Goal: Find specific fact

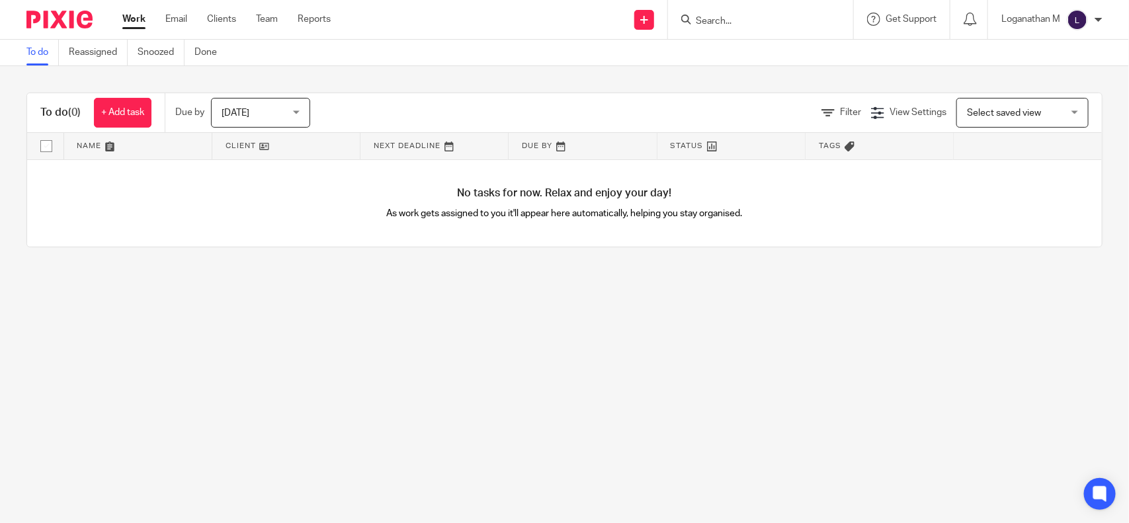
click at [701, 17] on input "Search" at bounding box center [753, 22] width 119 height 12
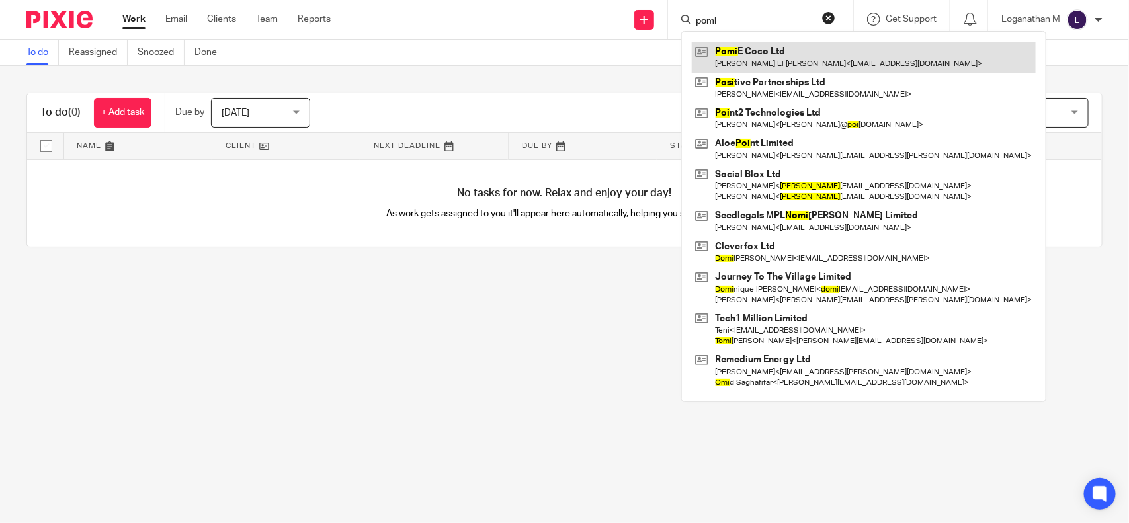
type input "pomi"
click at [752, 51] on link at bounding box center [864, 57] width 344 height 30
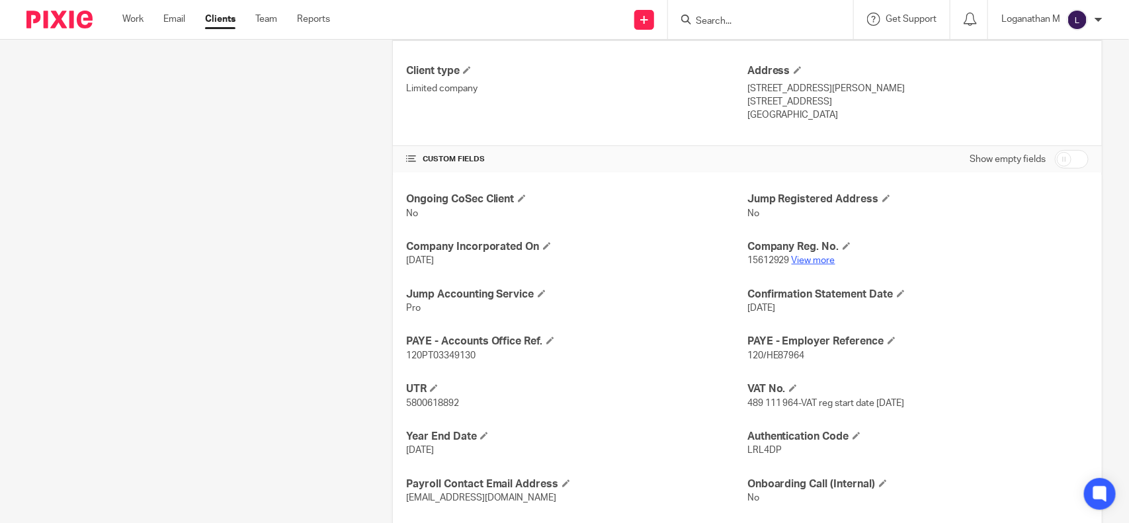
scroll to position [338, 0]
click at [813, 258] on link "View more" at bounding box center [813, 257] width 44 height 9
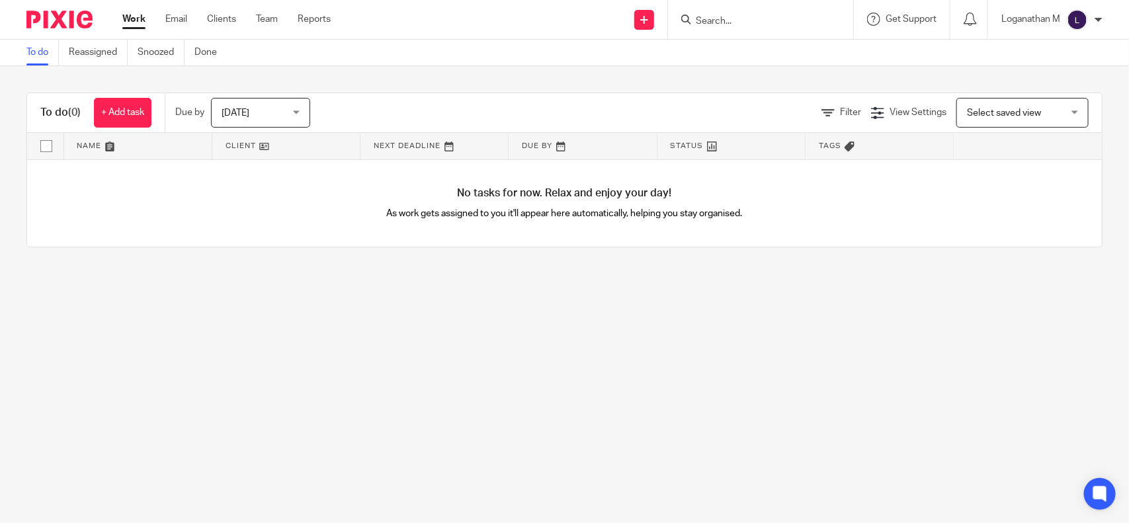
click at [696, 20] on input "Search" at bounding box center [753, 22] width 119 height 12
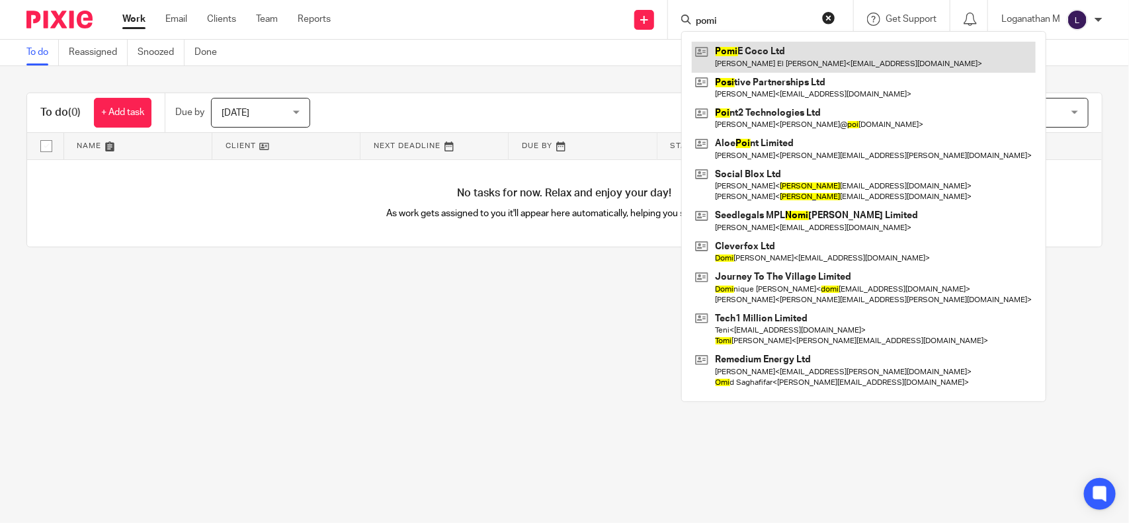
type input "pomi"
click at [726, 43] on link at bounding box center [864, 57] width 344 height 30
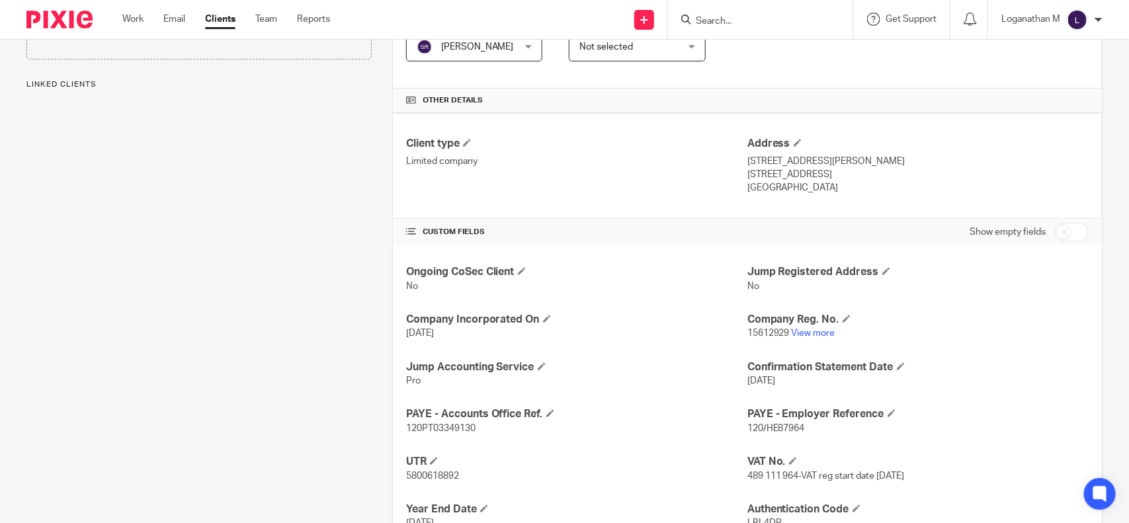
scroll to position [413, 0]
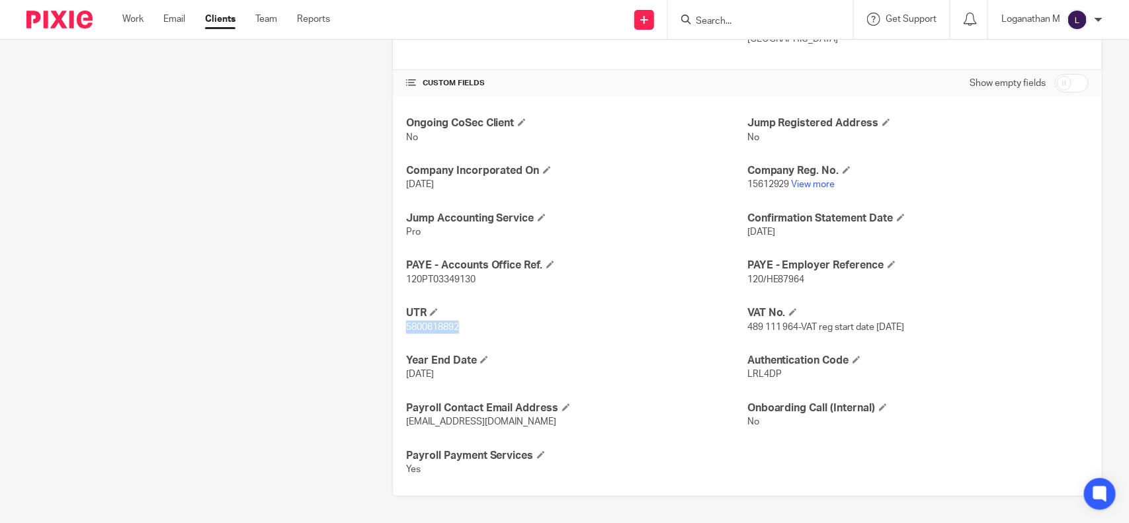
drag, startPoint x: 456, startPoint y: 326, endPoint x: 401, endPoint y: 325, distance: 55.5
click at [401, 325] on div "Ongoing CoSec Client No Jump Registered Address No Company Incorporated On 3 Ap…" at bounding box center [747, 296] width 709 height 399
copy span "5800618892"
